Goal: Check status: Check status

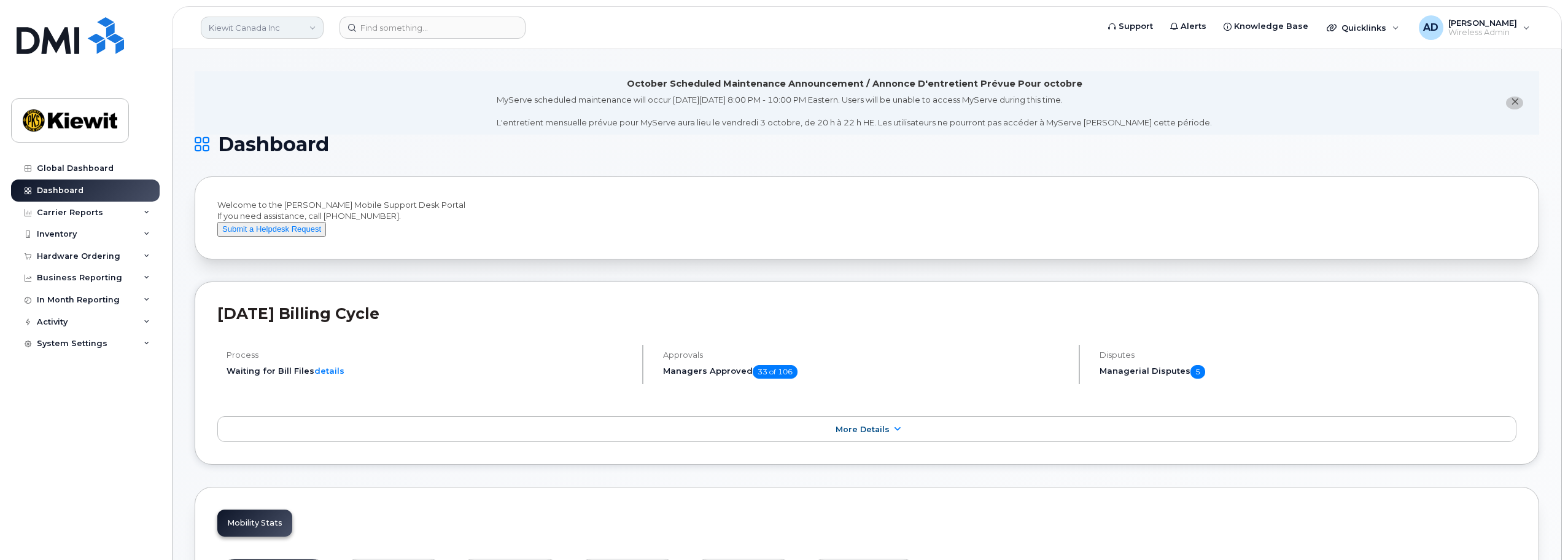
click at [307, 33] on link "Kiewit Canada Inc" at bounding box center [261, 28] width 123 height 22
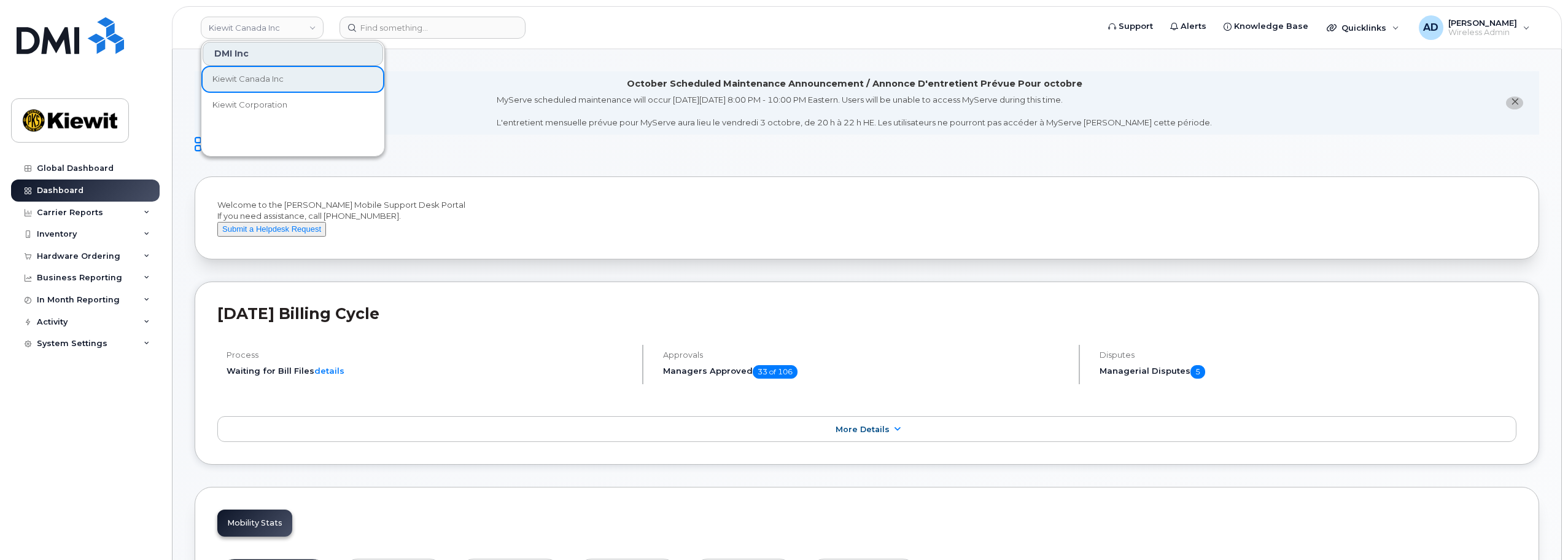
click at [458, 119] on li "October Scheduled Maintenance Announcement / Annonce D'entretient Prévue Pour o…" at bounding box center [867, 103] width 1345 height 64
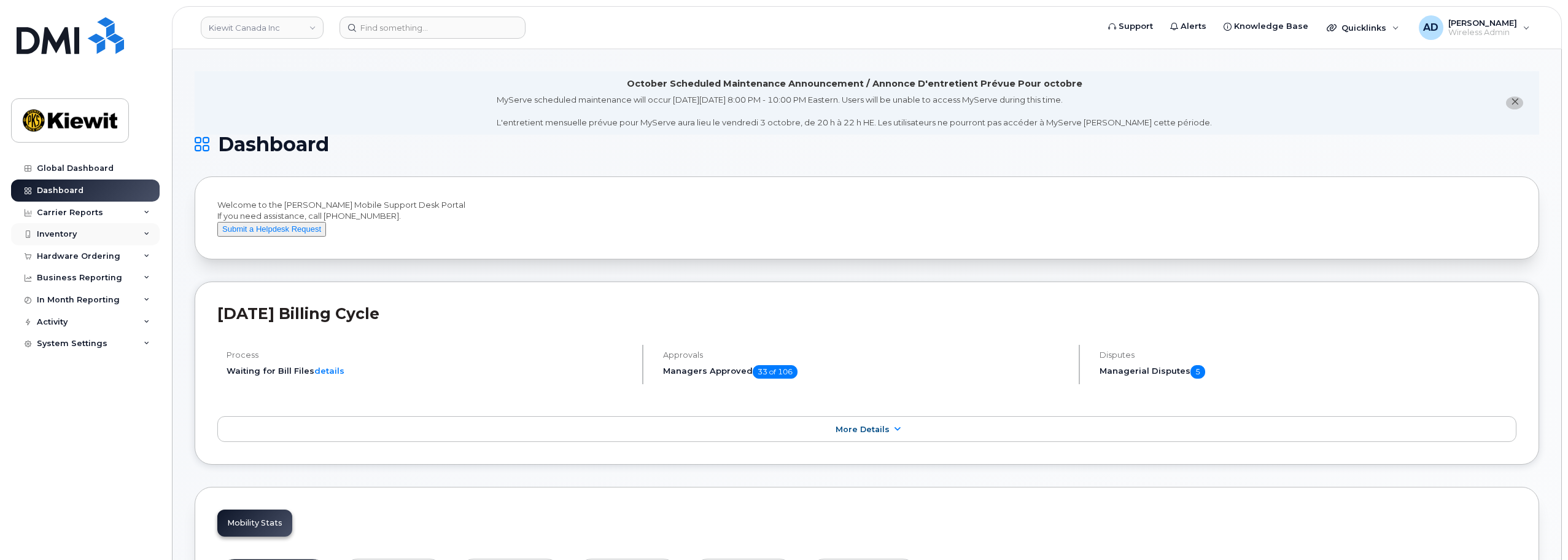
click at [143, 239] on div "Inventory" at bounding box center [85, 234] width 149 height 22
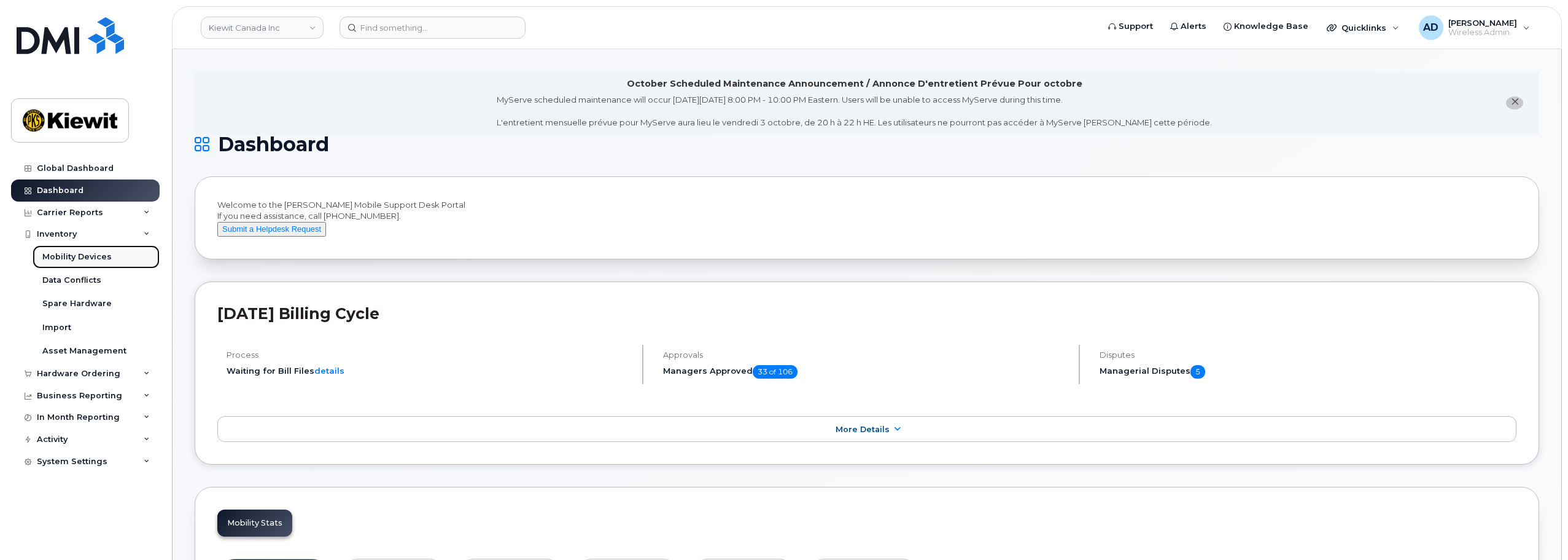
click at [76, 256] on div "Mobility Devices" at bounding box center [77, 256] width 69 height 11
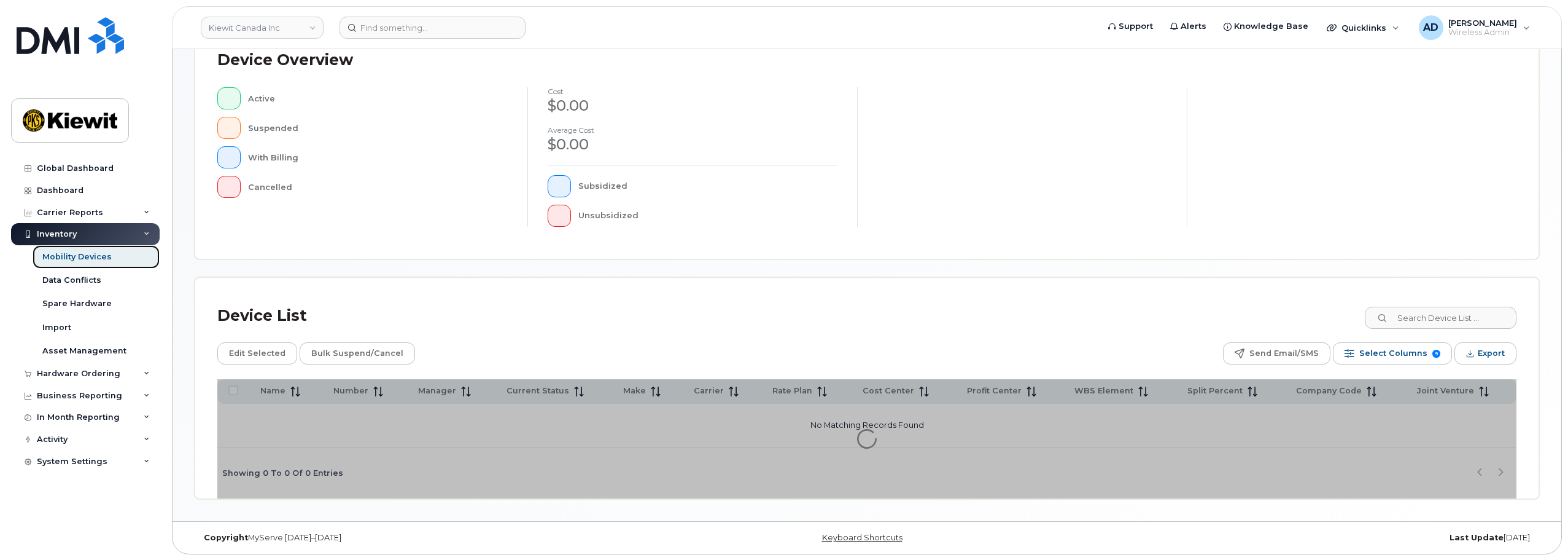
scroll to position [285, 0]
click at [1461, 326] on input at bounding box center [1440, 317] width 153 height 22
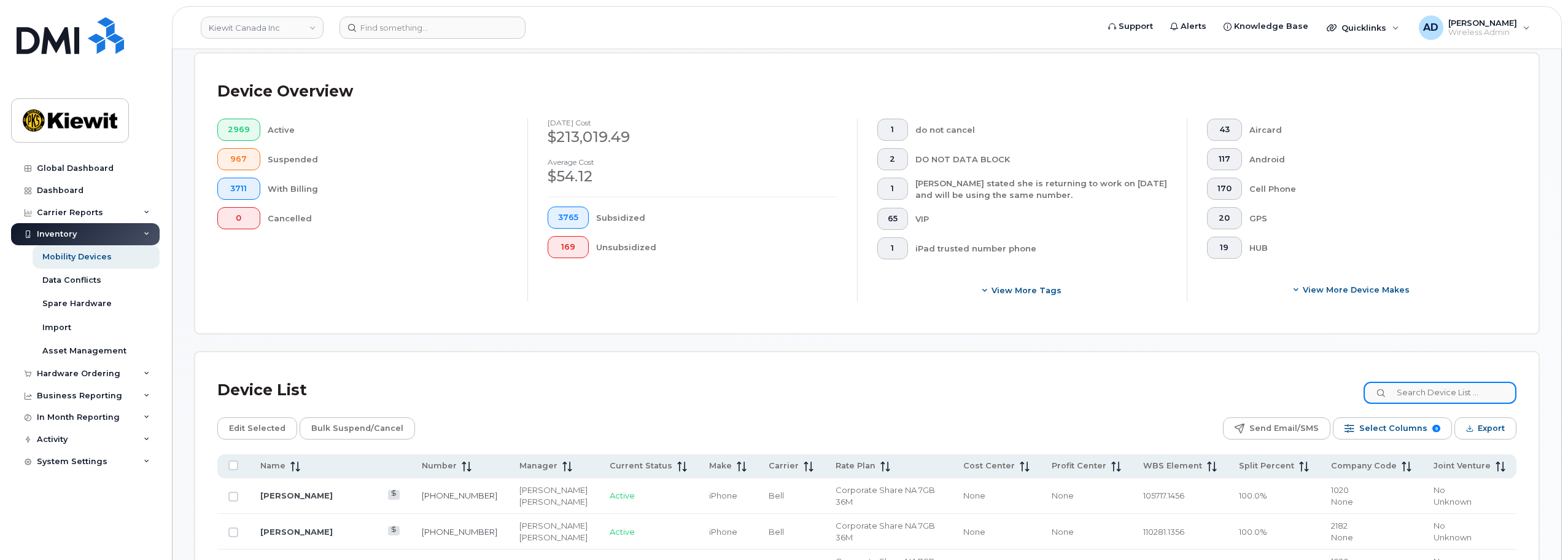
scroll to position [347, 0]
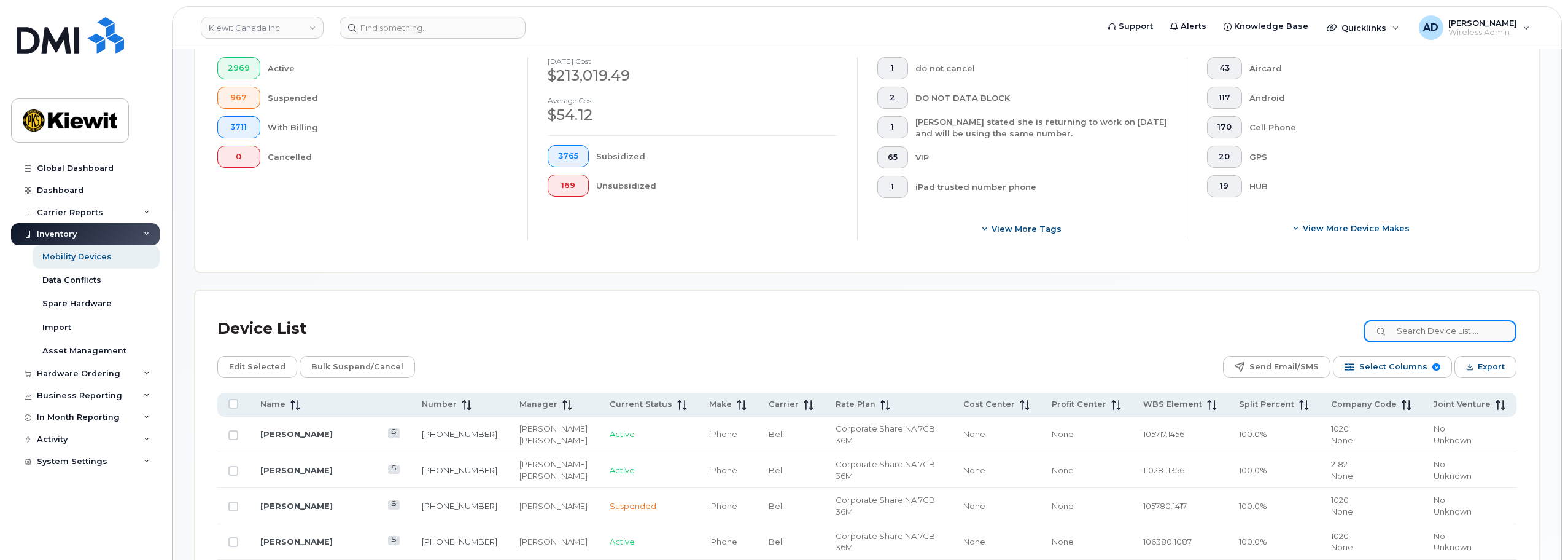
click at [1419, 331] on input at bounding box center [1440, 331] width 153 height 22
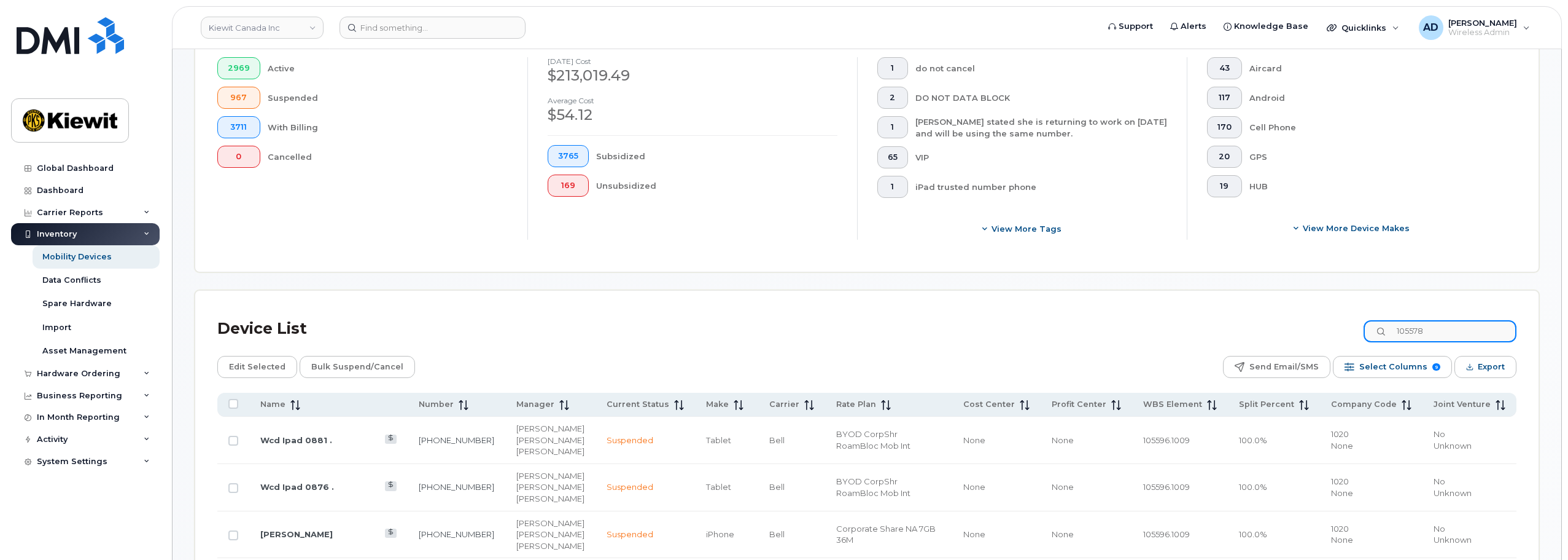
type input "105578"
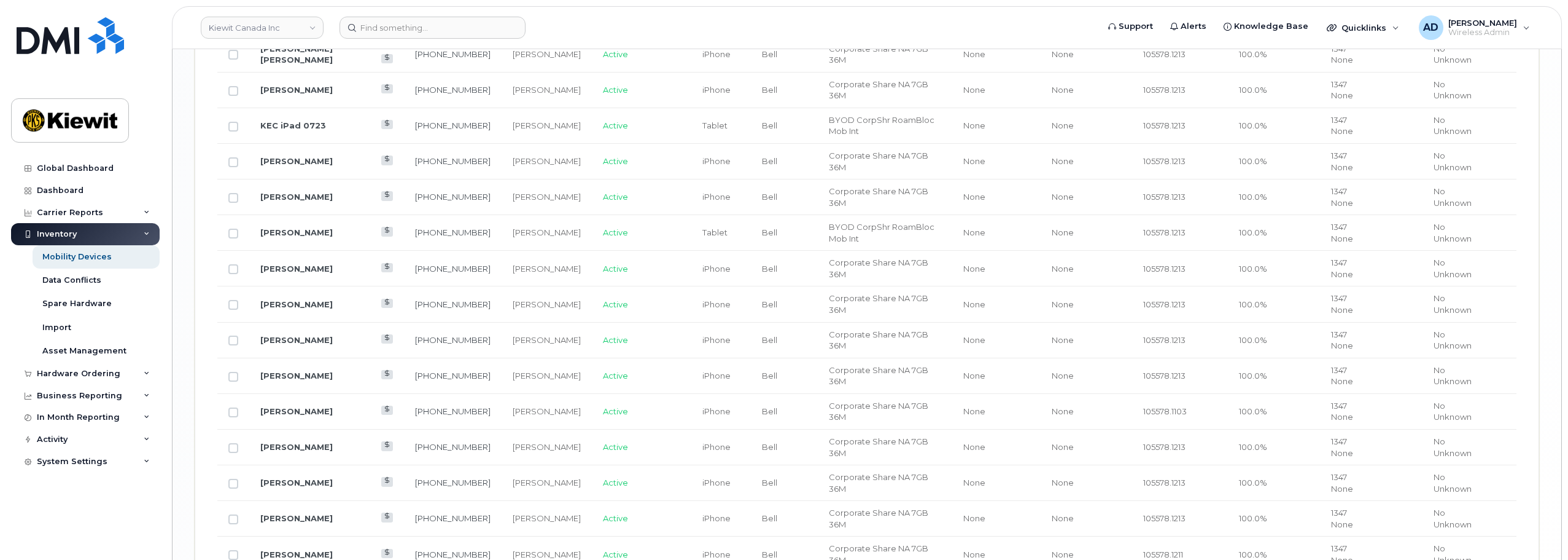
scroll to position [2006, 0]
